Goal: Task Accomplishment & Management: Manage account settings

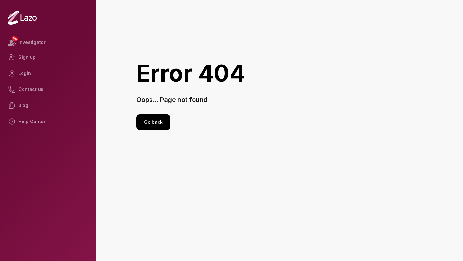
click at [26, 17] on icon at bounding box center [22, 17] width 29 height 15
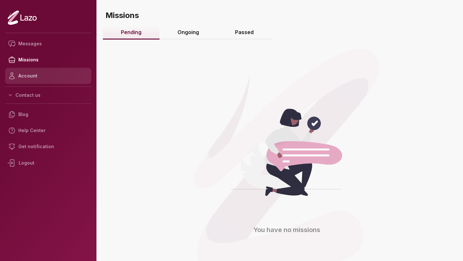
click at [32, 80] on link "Account" at bounding box center [48, 76] width 86 height 16
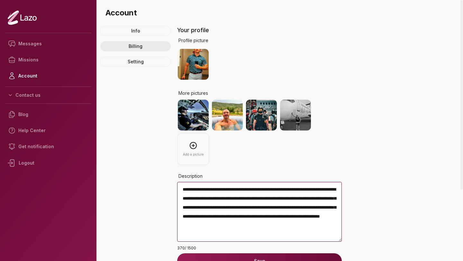
click at [144, 49] on link "Billing" at bounding box center [135, 46] width 70 height 10
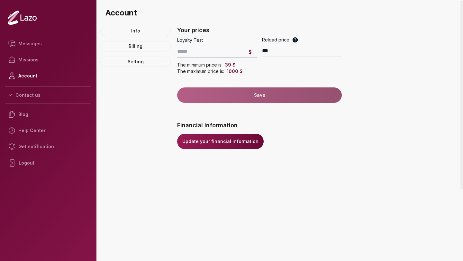
click at [217, 141] on link "Update your financial information" at bounding box center [220, 141] width 86 height 15
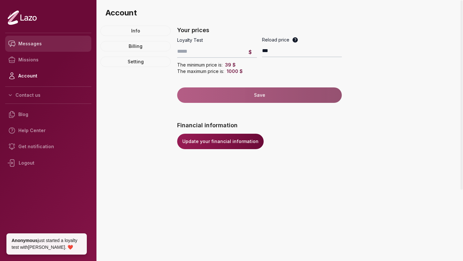
click at [37, 43] on link "Messages" at bounding box center [48, 44] width 86 height 16
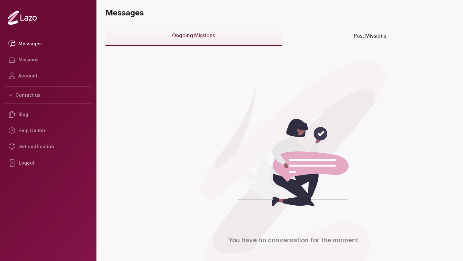
click at [381, 36] on span "Past Missions" at bounding box center [369, 36] width 32 height 8
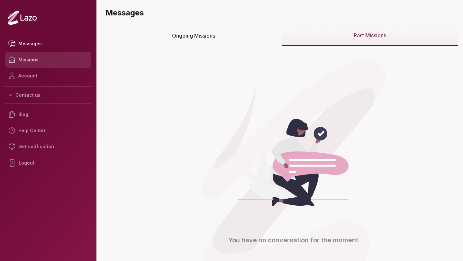
click at [28, 54] on link "Missions" at bounding box center [48, 60] width 86 height 16
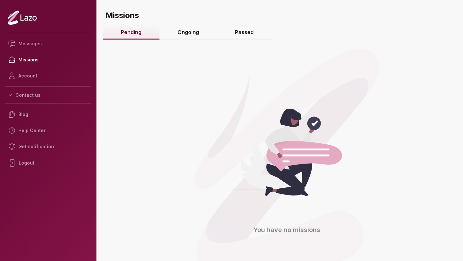
click at [192, 36] on link "Ongoing" at bounding box center [188, 33] width 58 height 14
click at [247, 35] on link "Passed" at bounding box center [244, 33] width 55 height 14
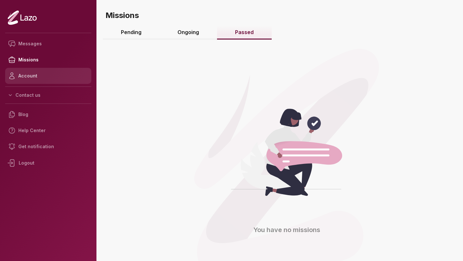
click at [33, 75] on link "Account" at bounding box center [48, 76] width 86 height 16
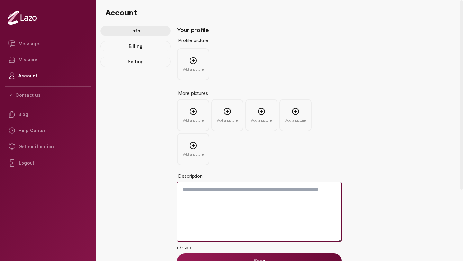
click at [130, 31] on link "Info" at bounding box center [135, 31] width 70 height 10
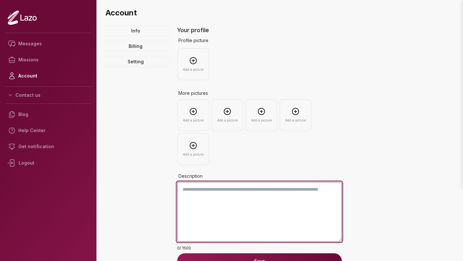
click at [229, 188] on textarea at bounding box center [259, 212] width 164 height 60
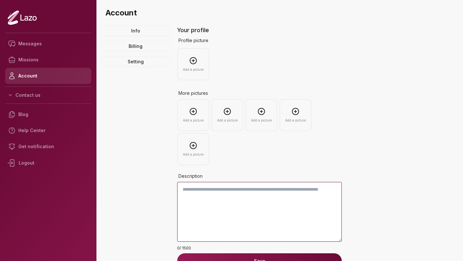
click at [31, 75] on link "Account" at bounding box center [48, 76] width 86 height 16
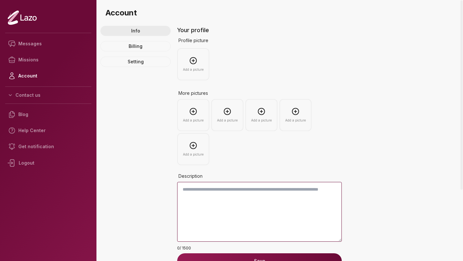
click at [142, 33] on link "Info" at bounding box center [135, 31] width 70 height 10
click at [137, 44] on link "Billing" at bounding box center [135, 46] width 70 height 10
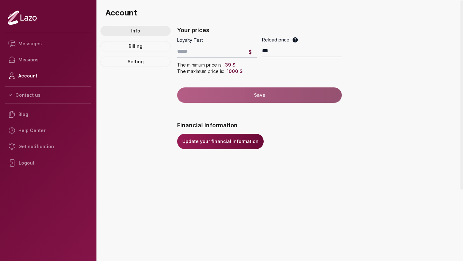
click at [131, 31] on link "Info" at bounding box center [135, 31] width 70 height 10
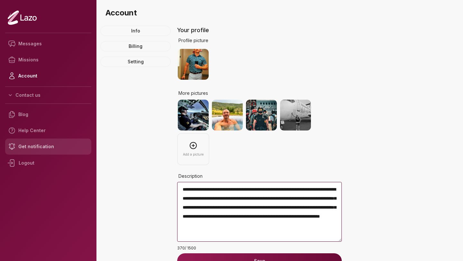
click at [36, 149] on link "Get notification" at bounding box center [48, 146] width 86 height 16
select select "****"
select select "******"
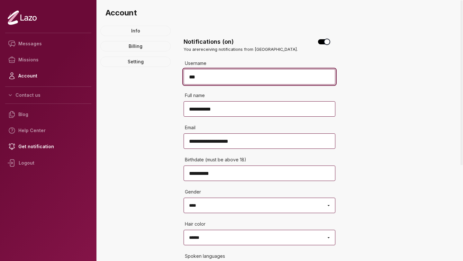
click at [191, 75] on input "***" at bounding box center [259, 76] width 152 height 15
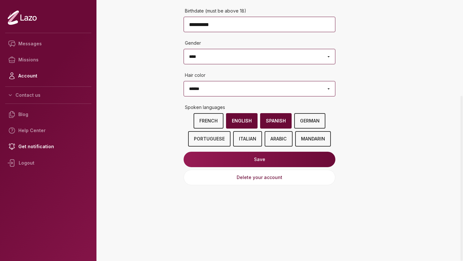
scroll to position [151, 0]
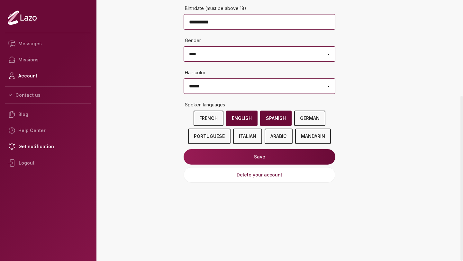
click at [271, 158] on button "Save" at bounding box center [259, 156] width 152 height 15
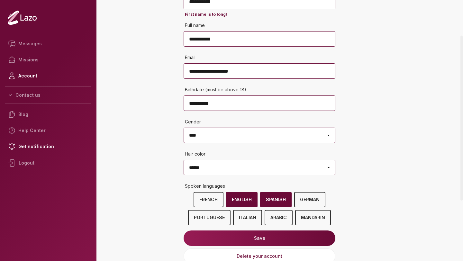
scroll to position [0, 0]
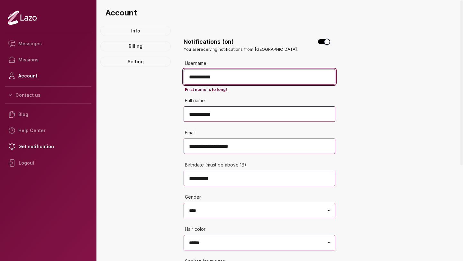
click at [225, 77] on input "**********" at bounding box center [259, 76] width 152 height 15
type input "**********"
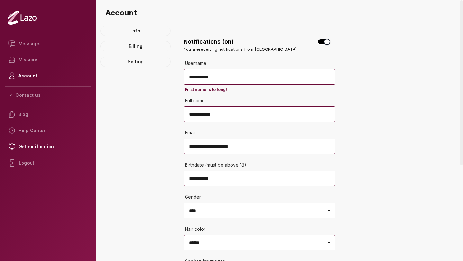
click at [153, 107] on div "Info Billing Setting" at bounding box center [135, 196] width 70 height 340
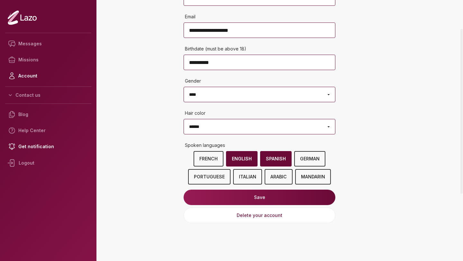
scroll to position [156, 0]
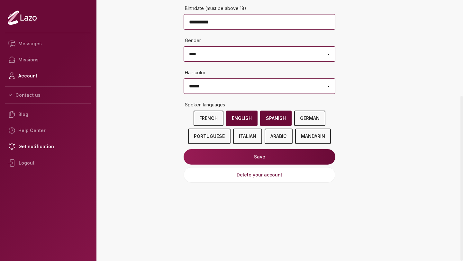
click at [286, 159] on button "Save" at bounding box center [259, 156] width 152 height 15
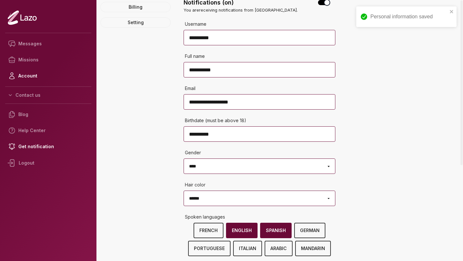
scroll to position [0, 0]
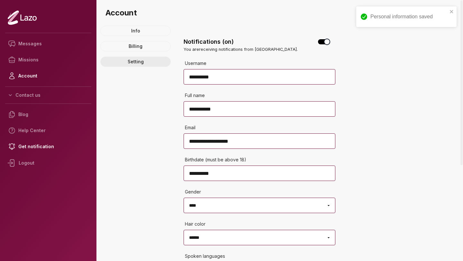
click at [135, 64] on link "Setting" at bounding box center [135, 62] width 70 height 10
click at [134, 33] on link "Info" at bounding box center [135, 31] width 70 height 10
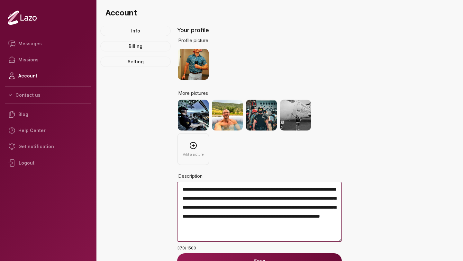
click at [25, 162] on div "Logout" at bounding box center [48, 163] width 86 height 17
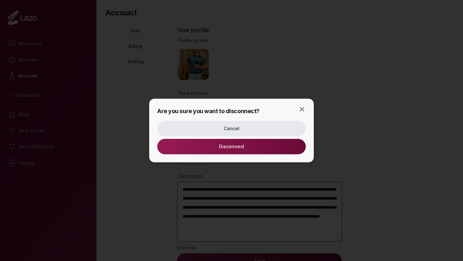
click at [270, 127] on button "Cancel" at bounding box center [231, 128] width 148 height 15
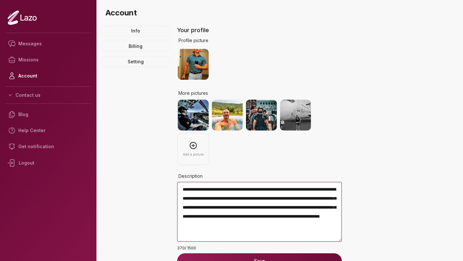
click at [34, 161] on div "Logout" at bounding box center [48, 163] width 86 height 17
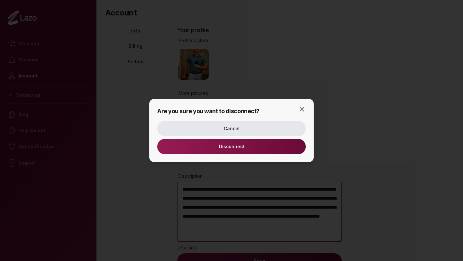
click at [249, 147] on button "Disconnect" at bounding box center [231, 146] width 148 height 15
